Goal: Download file/media

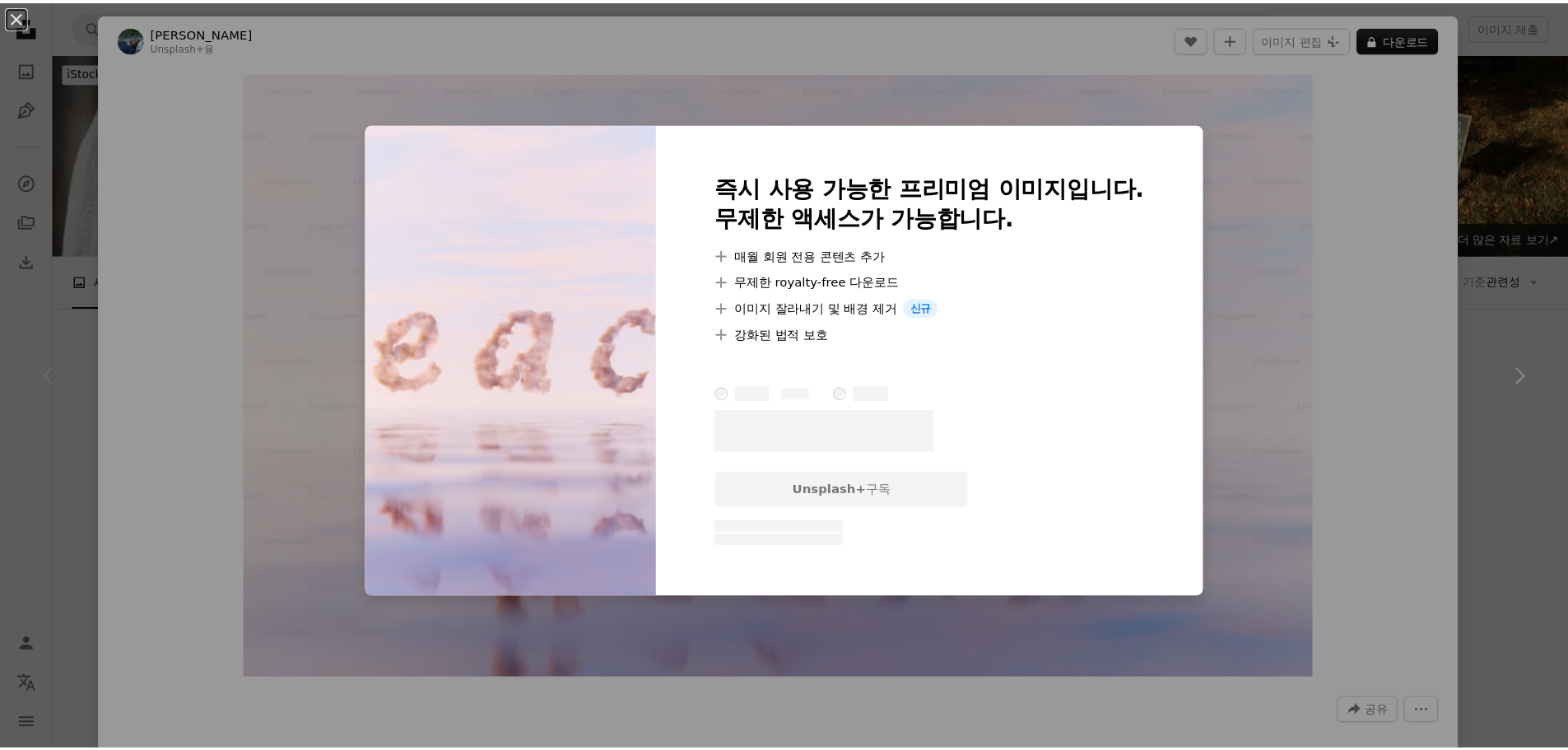
scroll to position [329, 0]
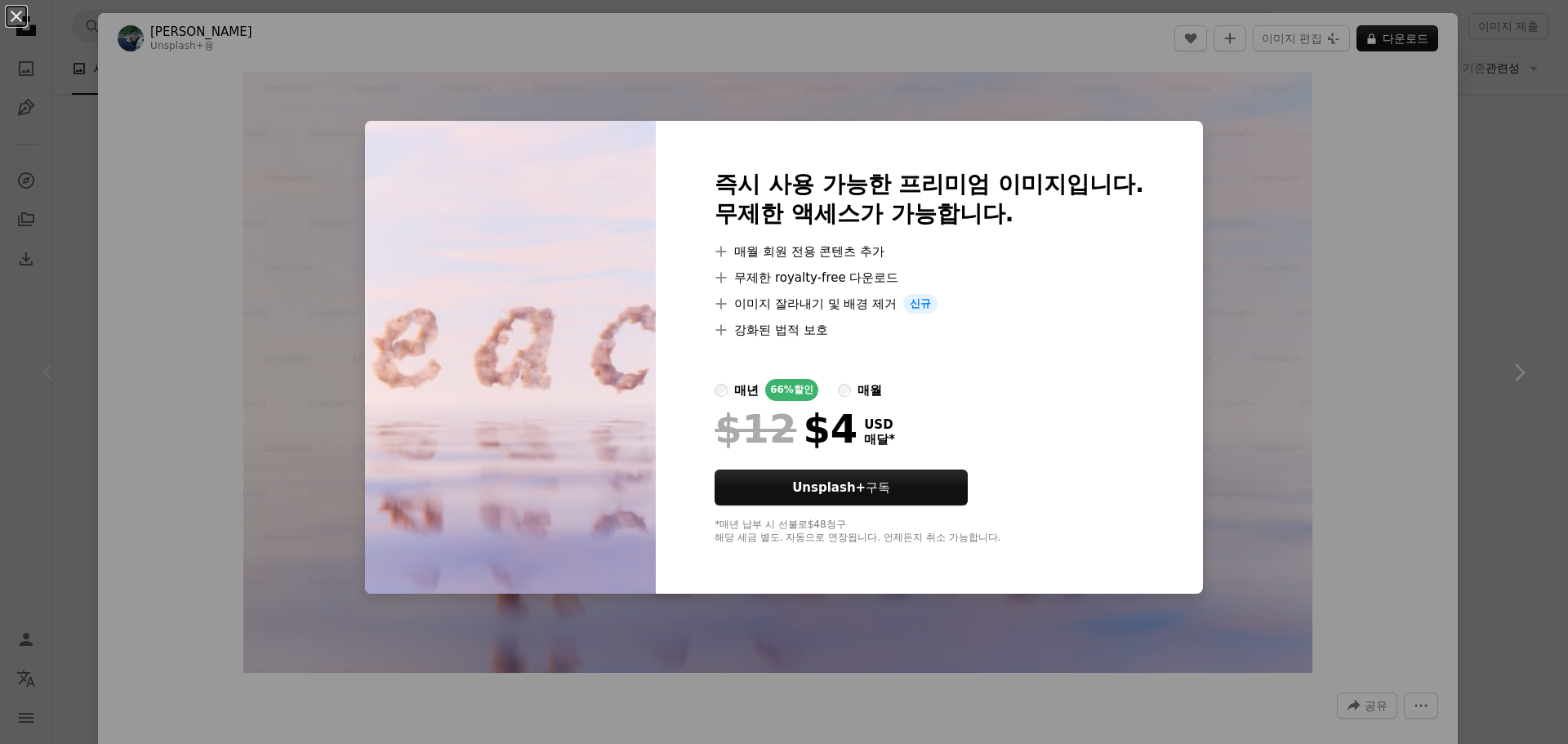
click at [13, 9] on button "An X shape" at bounding box center [16, 16] width 20 height 20
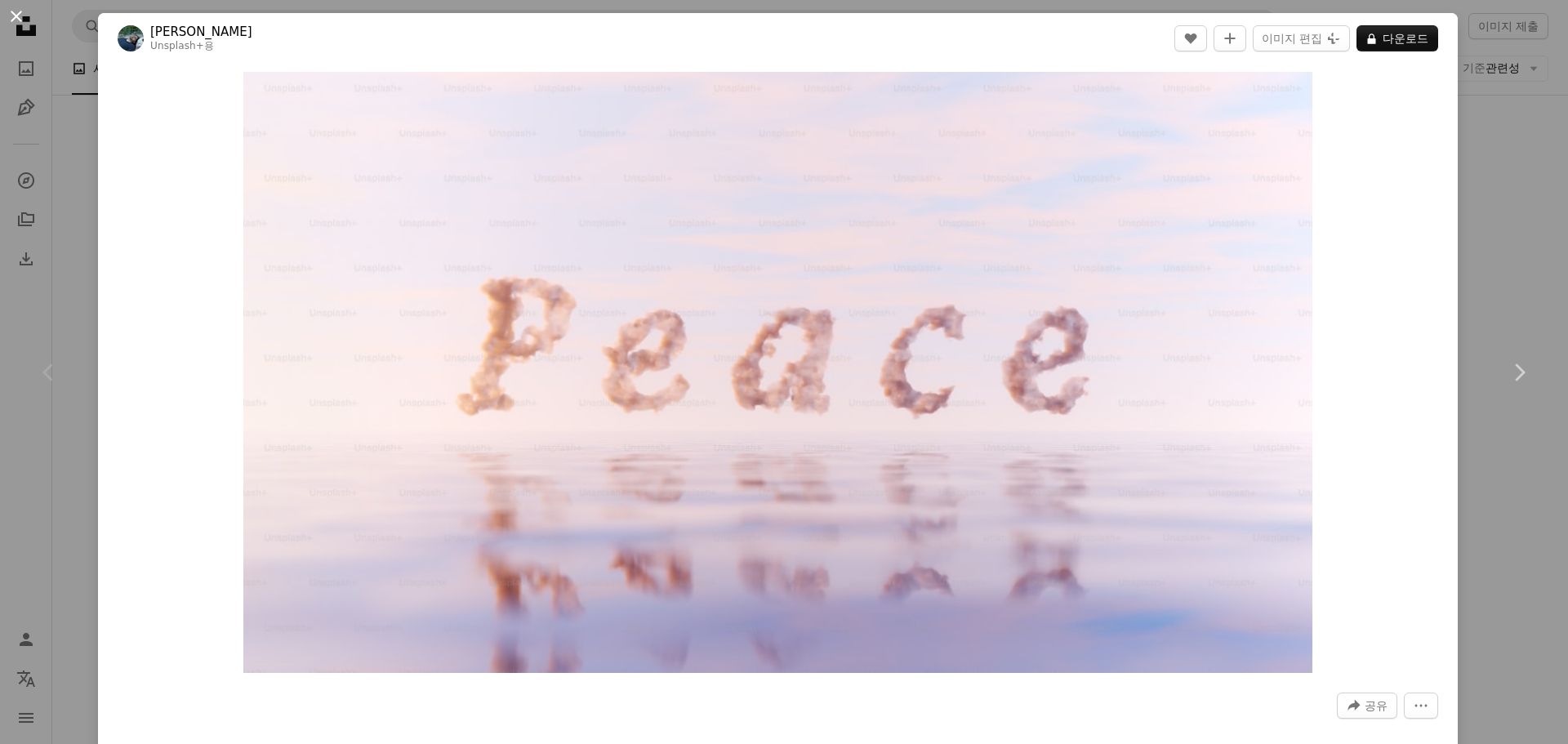
click at [17, 15] on button "An X shape" at bounding box center [16, 16] width 20 height 20
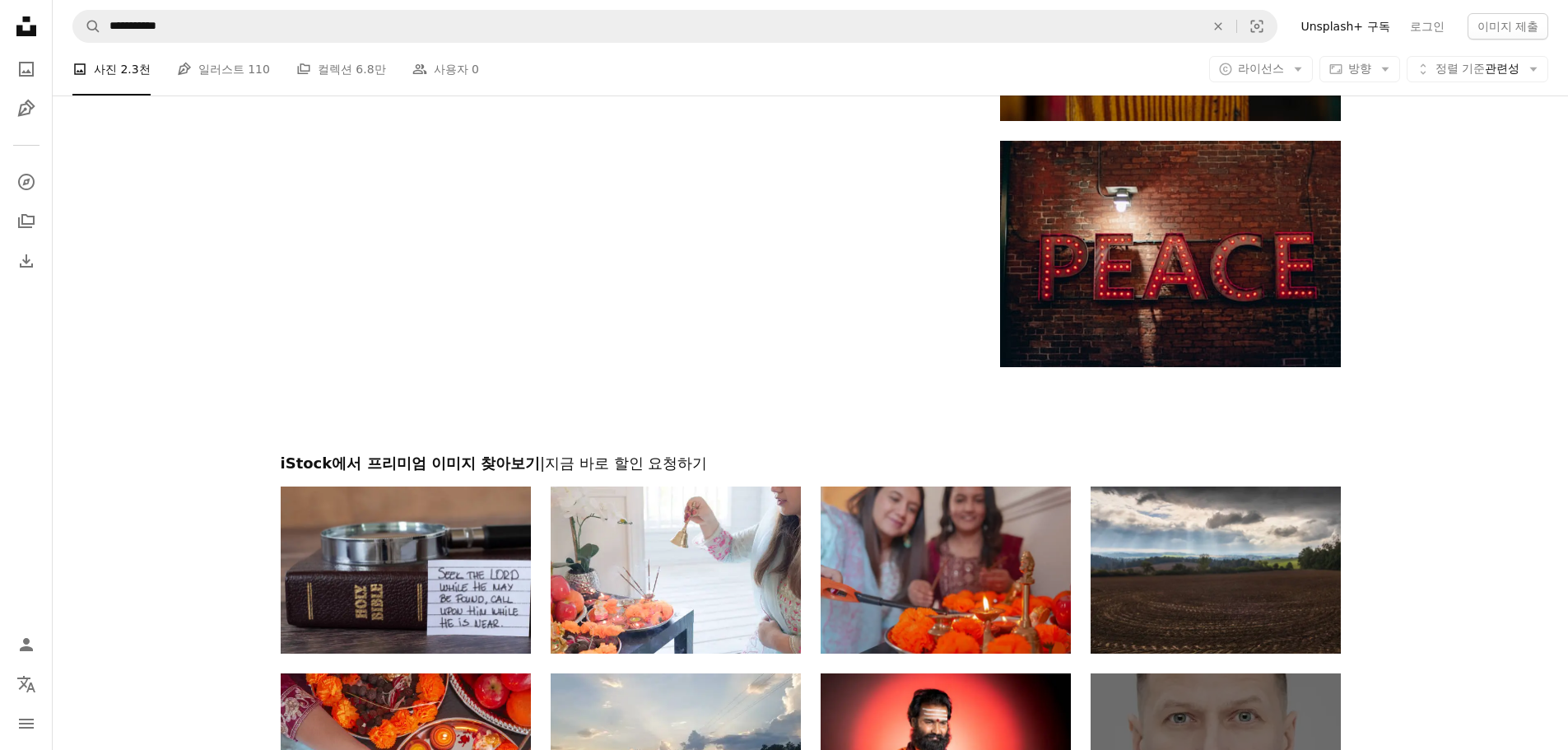
scroll to position [2553, 0]
